Goal: Find specific page/section: Find specific page/section

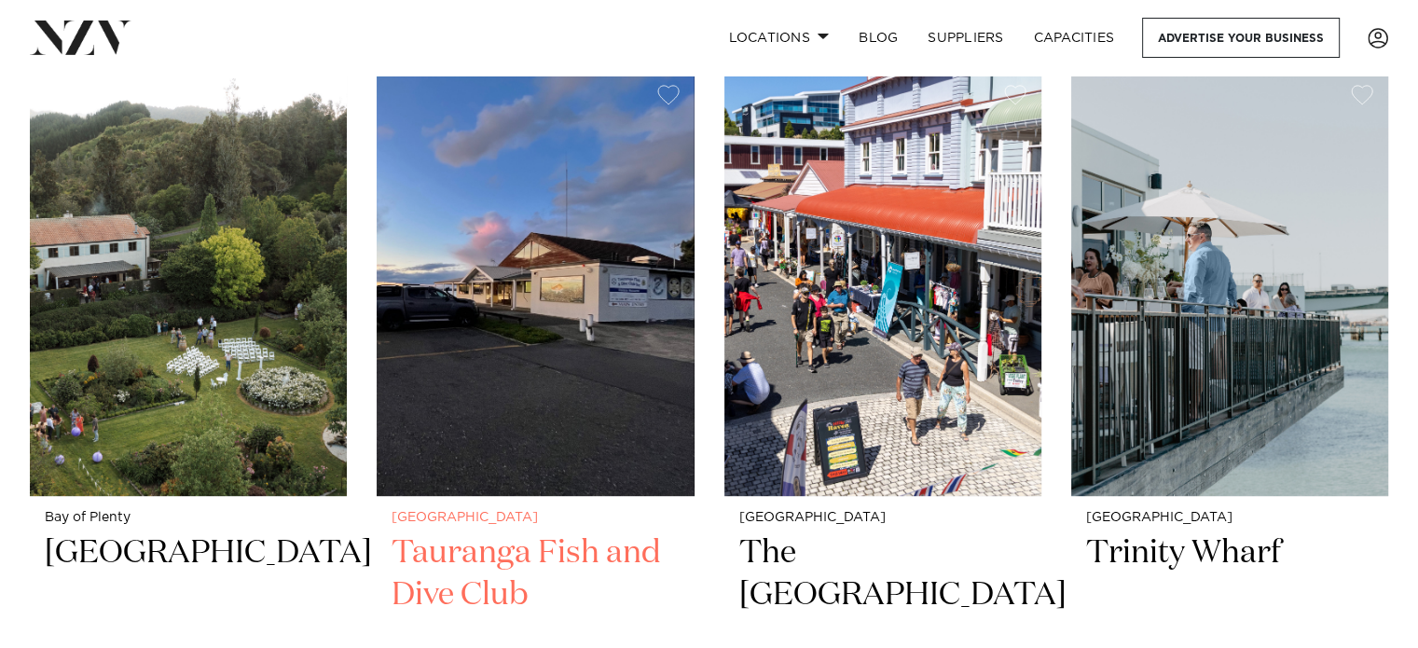
scroll to position [839, 0]
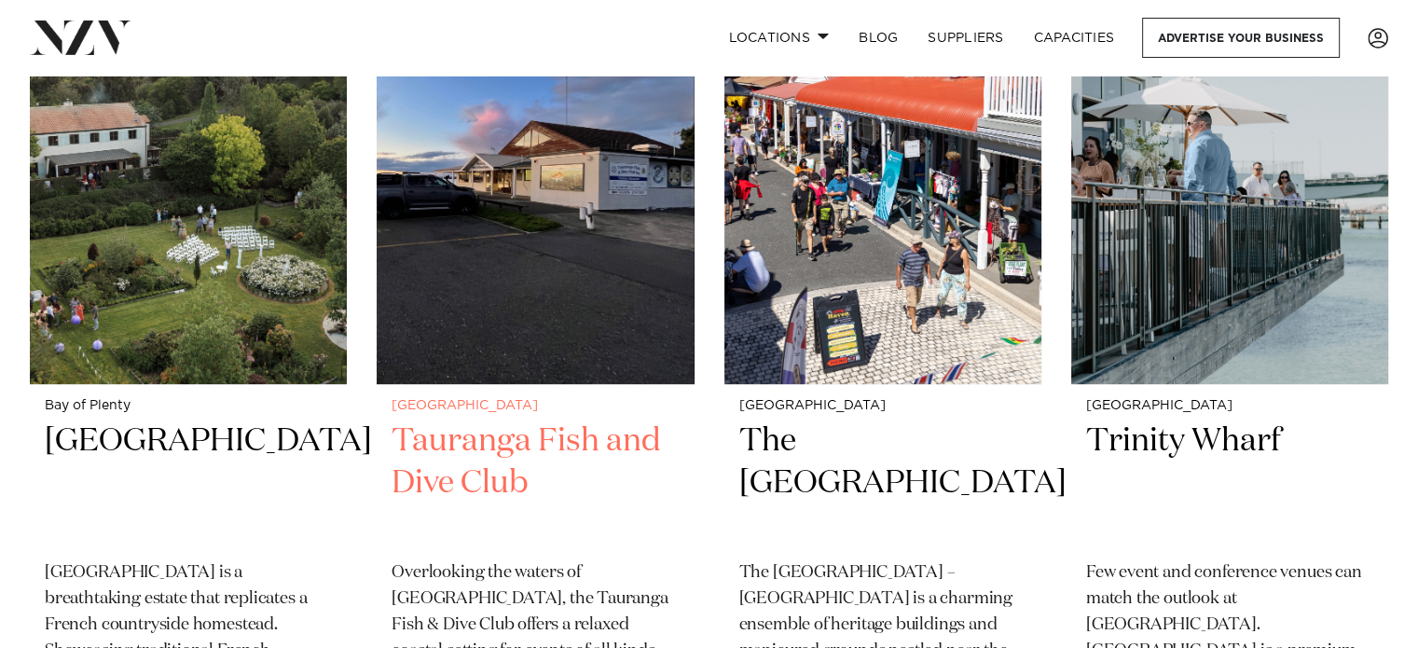
click at [459, 432] on h2 "Tauranga Fish and Dive Club" at bounding box center [534, 483] width 287 height 126
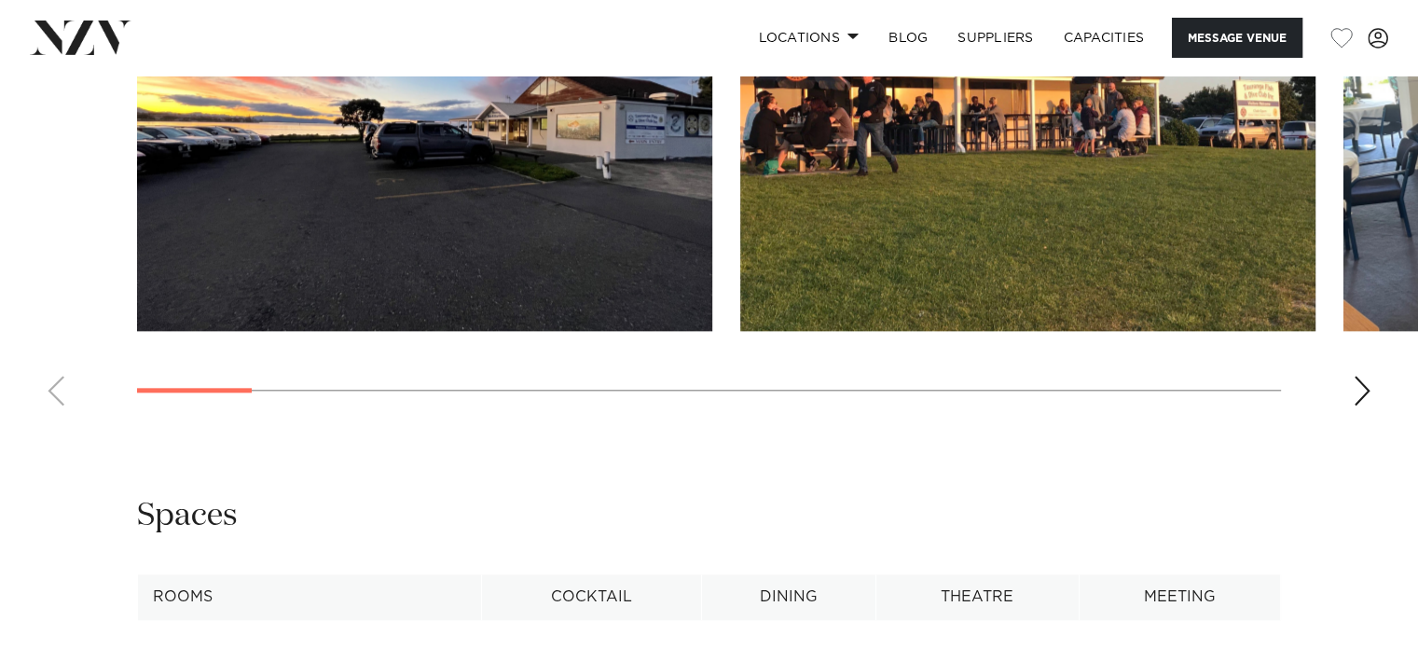
scroll to position [1771, 0]
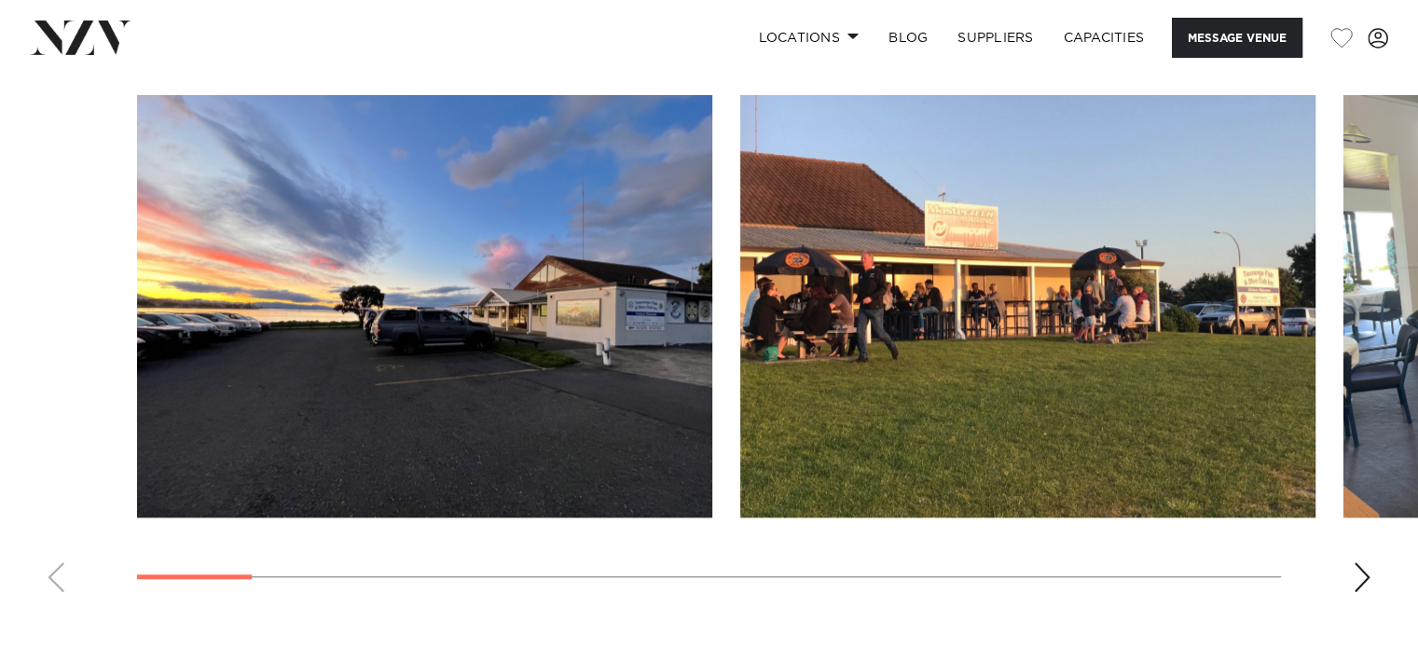
click at [1369, 569] on div "Next slide" at bounding box center [1361, 577] width 19 height 30
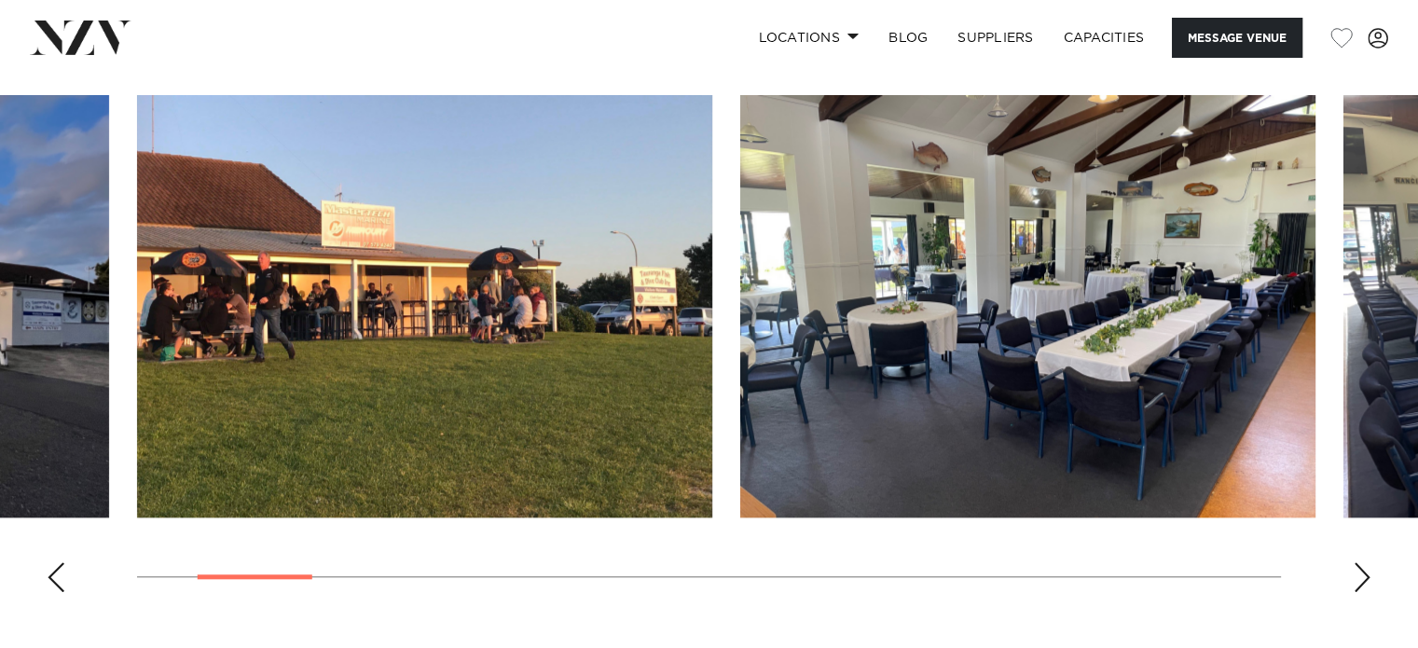
click at [1368, 571] on div "Next slide" at bounding box center [1361, 577] width 19 height 30
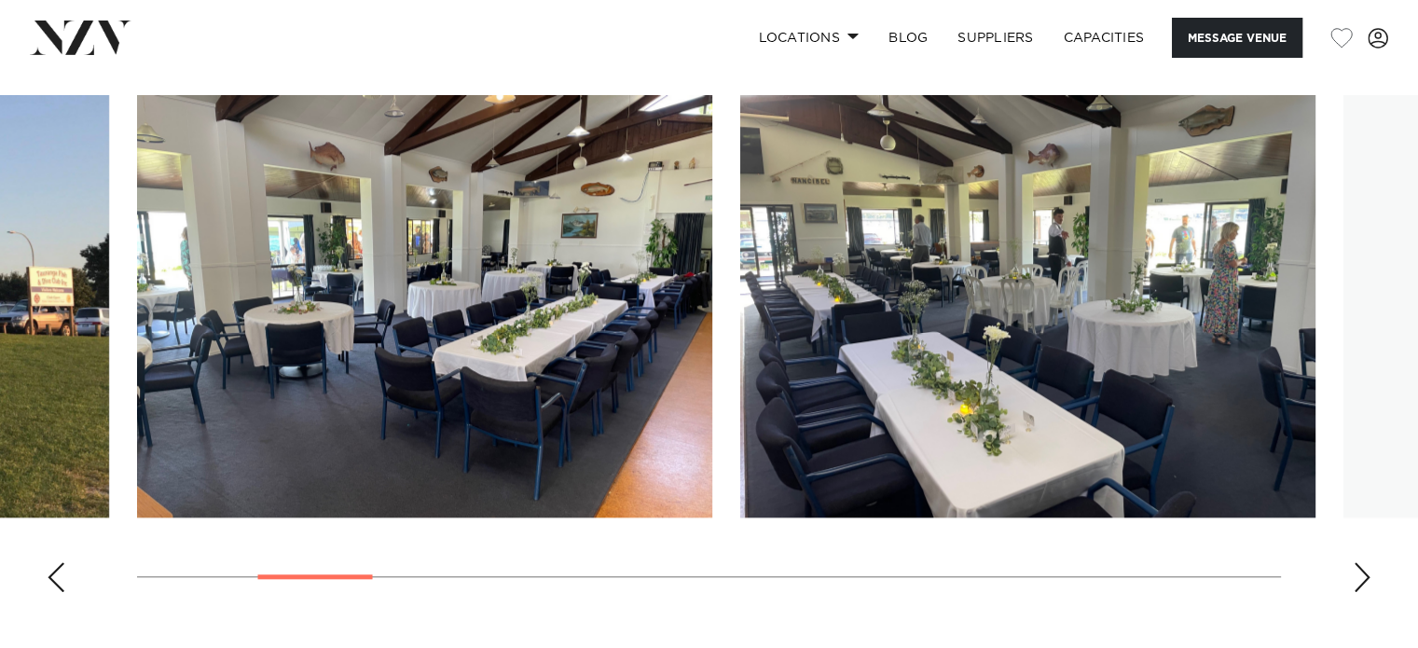
click at [1368, 571] on div "Next slide" at bounding box center [1361, 577] width 19 height 30
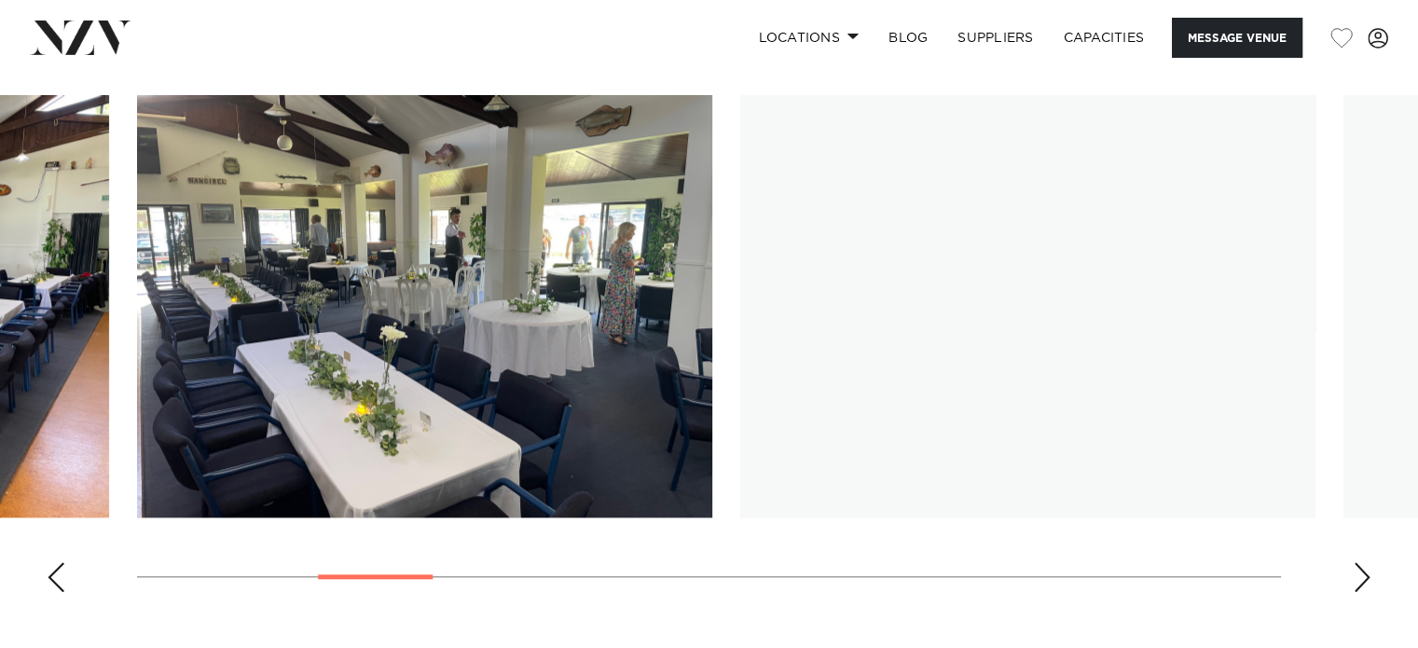
click at [1368, 571] on div "Next slide" at bounding box center [1361, 577] width 19 height 30
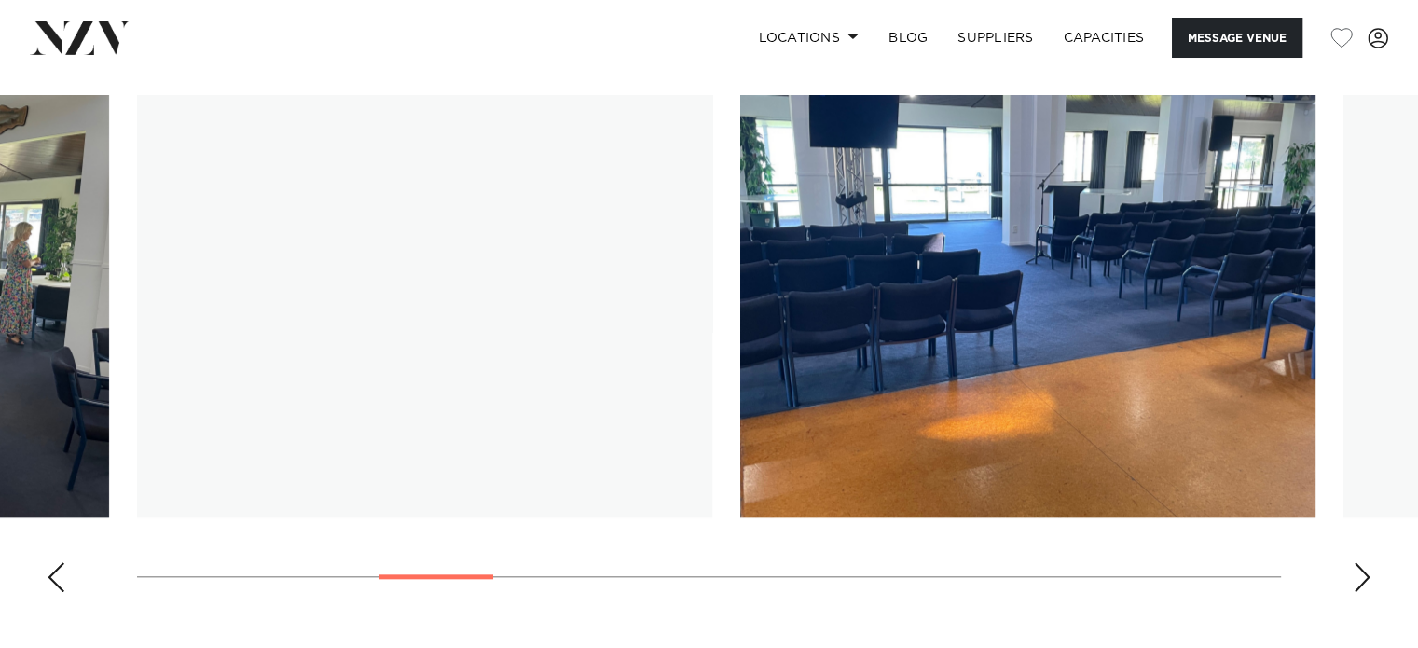
click at [1368, 571] on div "Next slide" at bounding box center [1361, 577] width 19 height 30
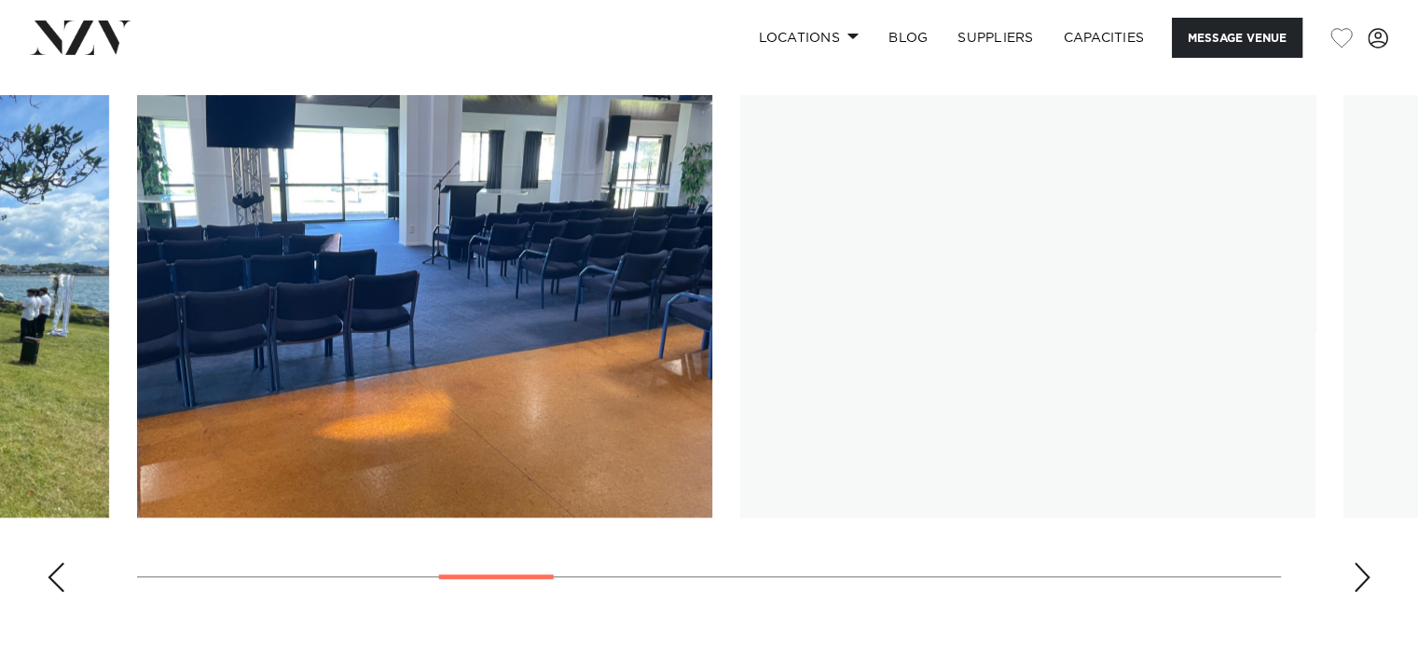
click at [1368, 571] on div "Next slide" at bounding box center [1361, 577] width 19 height 30
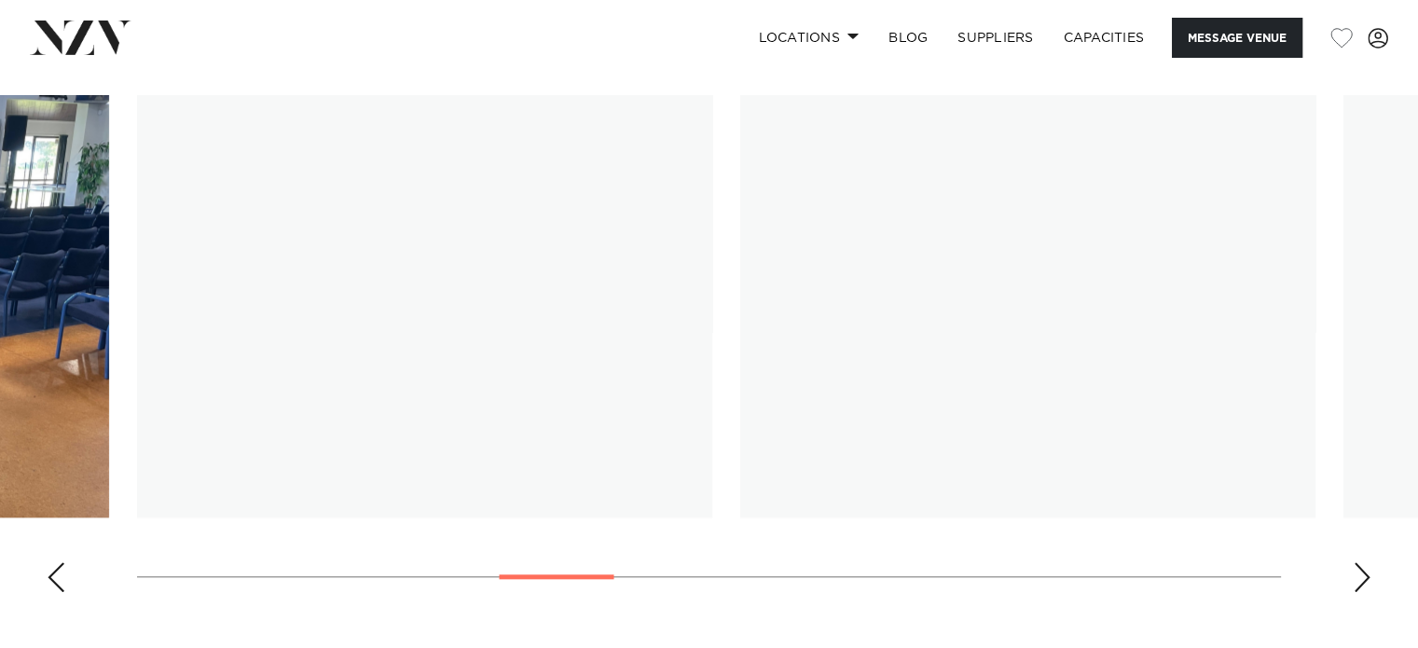
click at [1368, 571] on div "Next slide" at bounding box center [1361, 577] width 19 height 30
